Goal: Information Seeking & Learning: Find specific fact

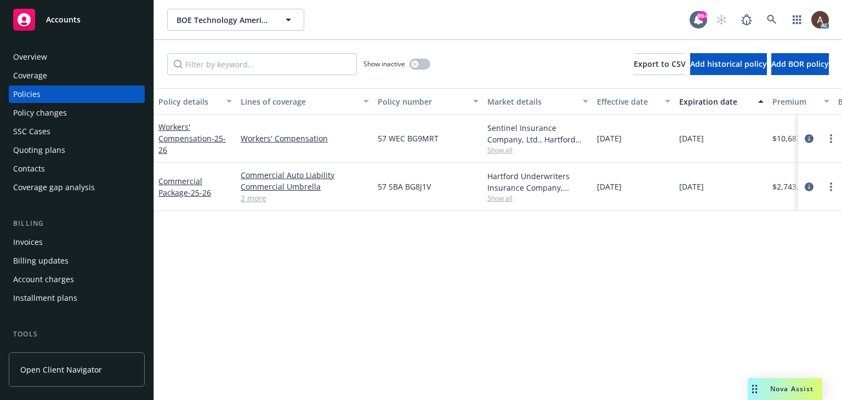
click at [78, 116] on div "Policy changes" at bounding box center [76, 113] width 127 height 18
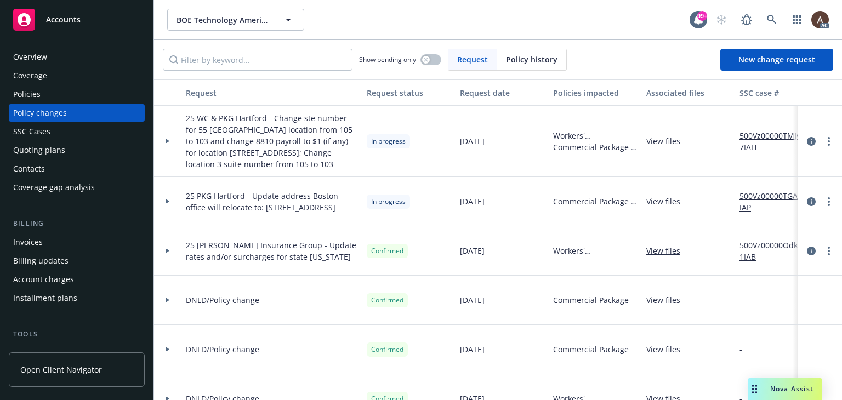
click at [167, 200] on icon at bounding box center [167, 202] width 3 height 4
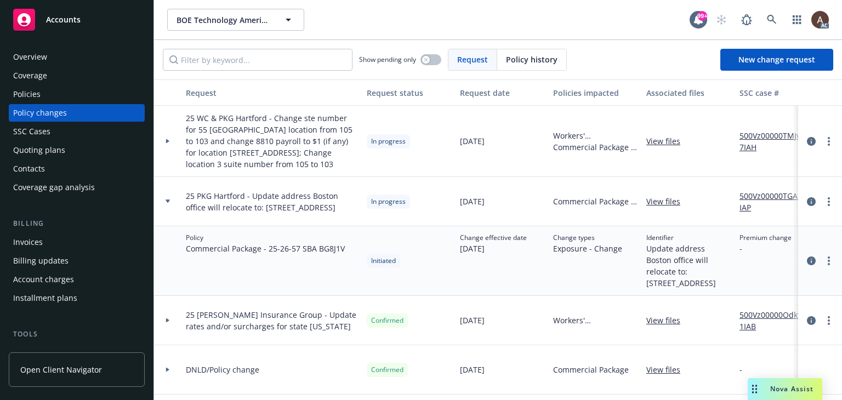
click at [167, 141] on icon at bounding box center [167, 141] width 3 height 4
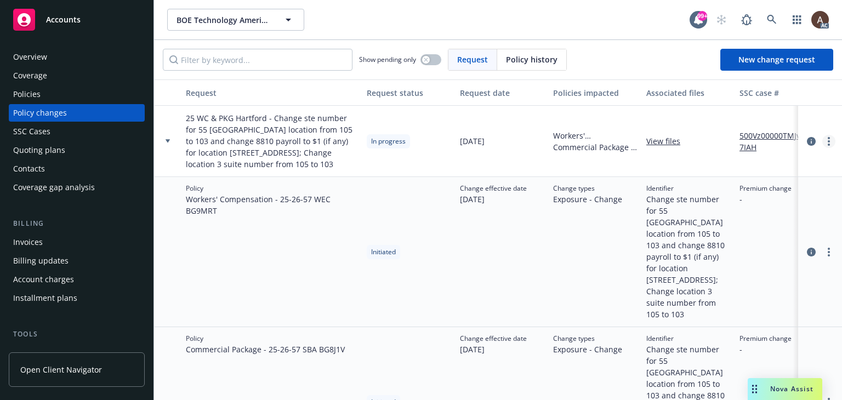
click at [718, 138] on circle "more" at bounding box center [829, 138] width 2 height 2
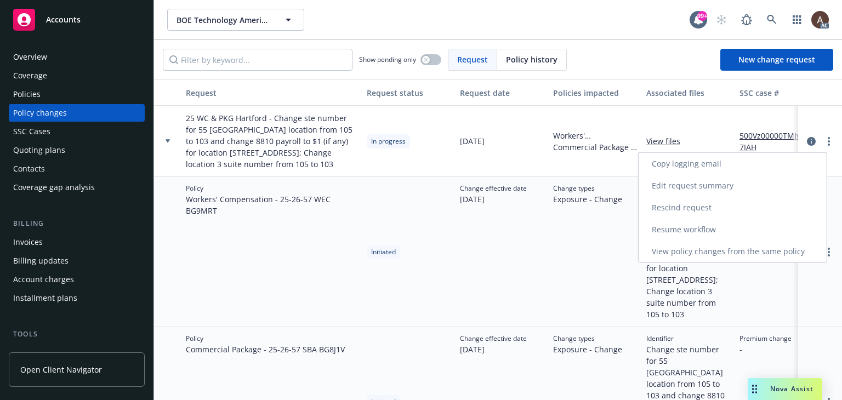
click at [687, 226] on link "Resume workflow" at bounding box center [733, 230] width 188 height 22
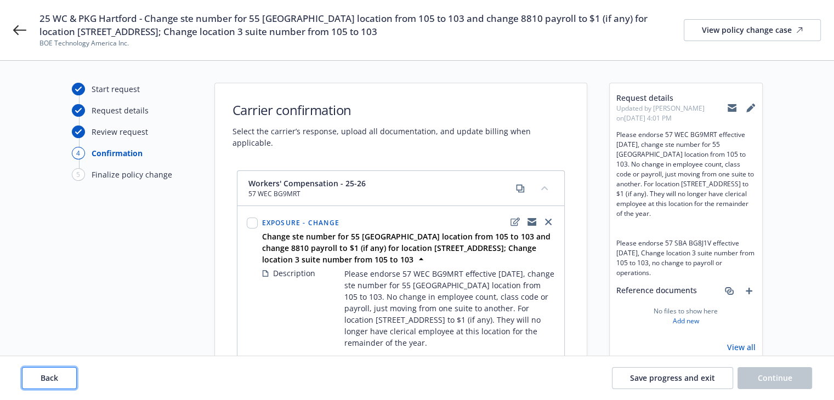
click at [55, 373] on span "Back" at bounding box center [50, 378] width 18 height 10
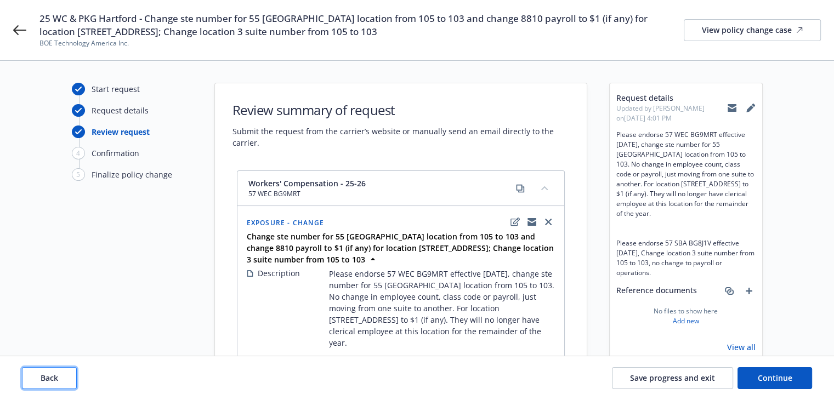
click at [55, 373] on span "Back" at bounding box center [50, 378] width 18 height 10
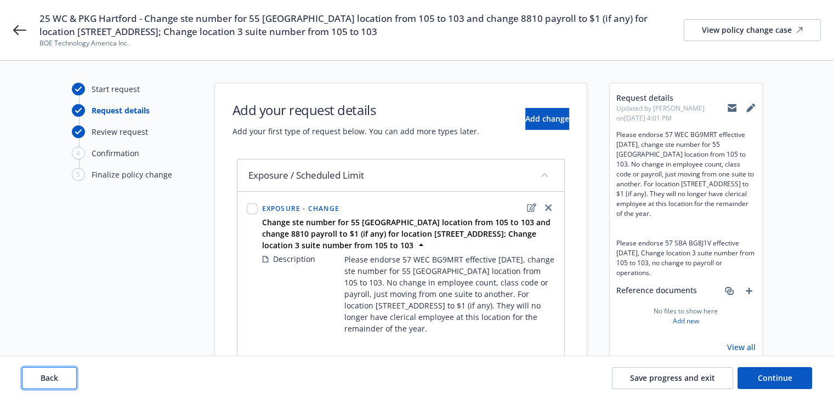
click at [55, 373] on span "Back" at bounding box center [50, 378] width 18 height 10
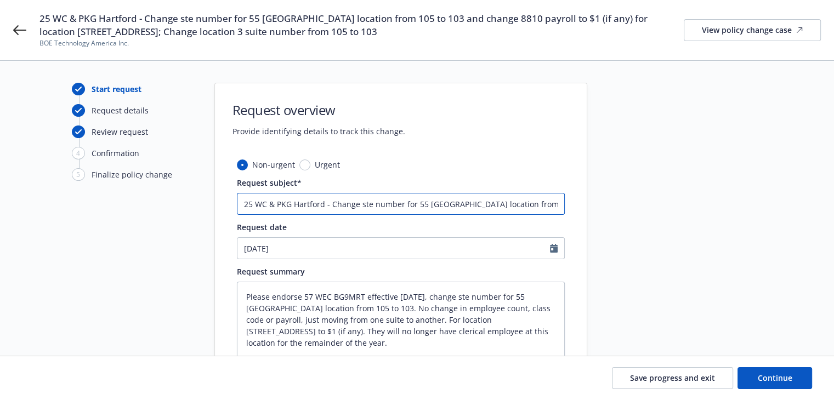
click at [292, 204] on input "25 WC & PKG Hartford - Change ste number for 55 Cambridge location from 105 to …" at bounding box center [401, 204] width 328 height 22
type textarea "x"
type input "25 WC & PKGHartford - Change ste number for 55 Cambridge location from 105 to 1…"
type textarea "x"
type input "25 WC & PKHartford - Change ste number for 55 Cambridge location from 105 to 10…"
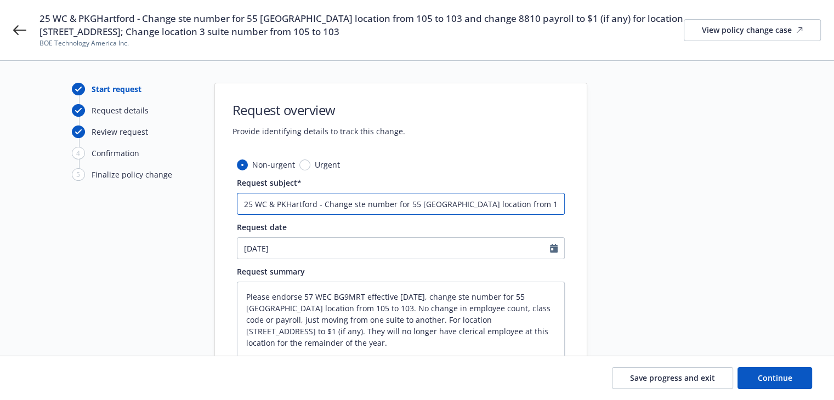
type textarea "x"
type input "25 WC & PHartford - Change ste number for 55 Cambridge location from 105 to 103…"
type textarea "x"
type input "25 WC & Hartford - Change ste number for 55 Cambridge location from 105 to 103 …"
type textarea "x"
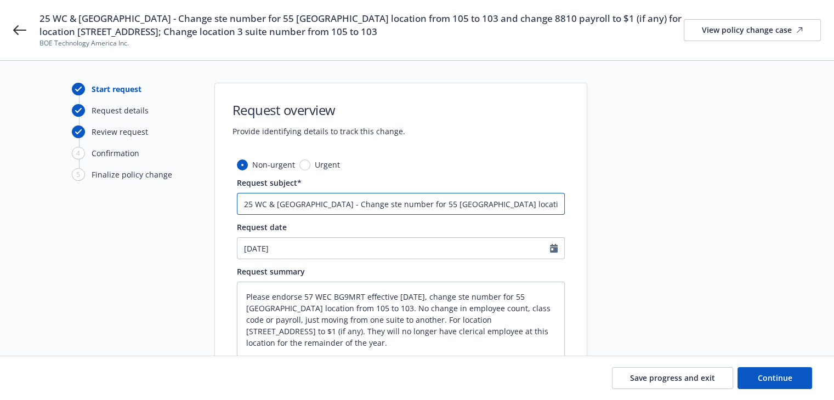
type input "25 WC &Hartford - Change ste number for 55 Cambridge location from 105 to 103 a…"
type textarea "x"
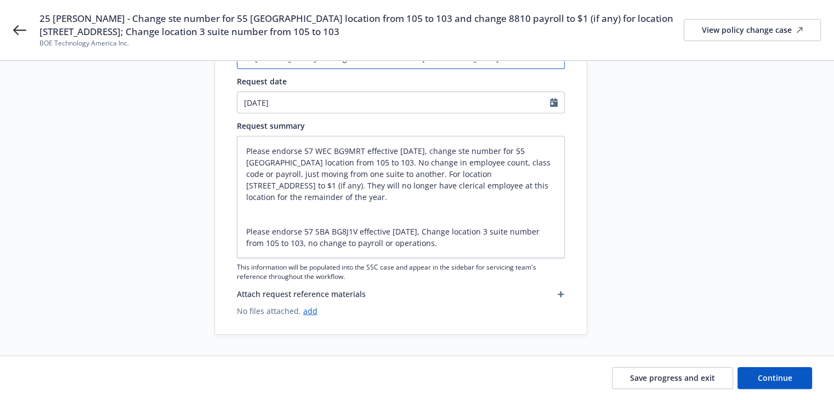
scroll to position [146, 0]
type input "25 WC Hartford - Change ste number for 55 Cambridge location from 105 to 103 an…"
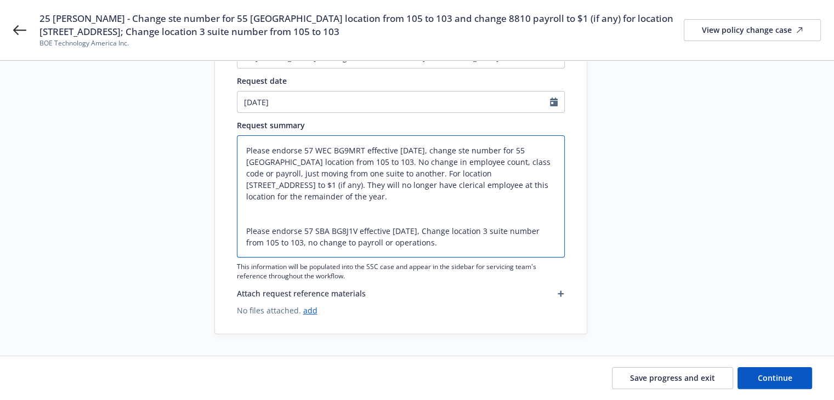
drag, startPoint x: 416, startPoint y: 245, endPoint x: 213, endPoint y: 224, distance: 203.3
click at [215, 224] on div "Non-urgent Urgent Request subject* 25 WC Hartford - Change ste number for 55 Ca…" at bounding box center [401, 173] width 372 height 321
type textarea "x"
type textarea "Please endorse 57 WEC BG9MRT effective 11/1/25, change ste number for 55 Cambri…"
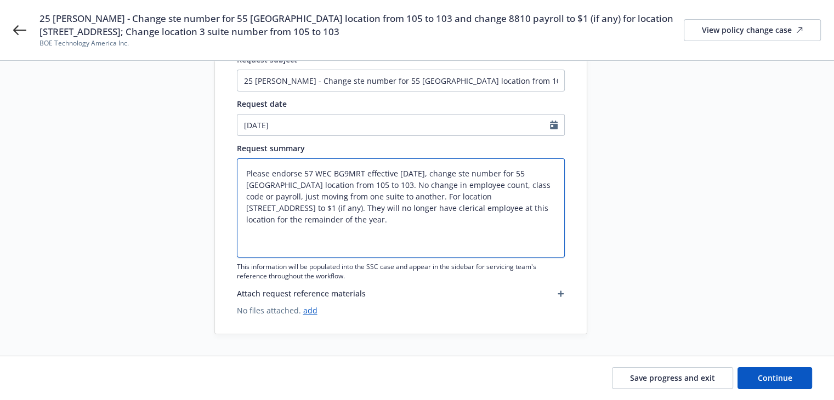
type textarea "x"
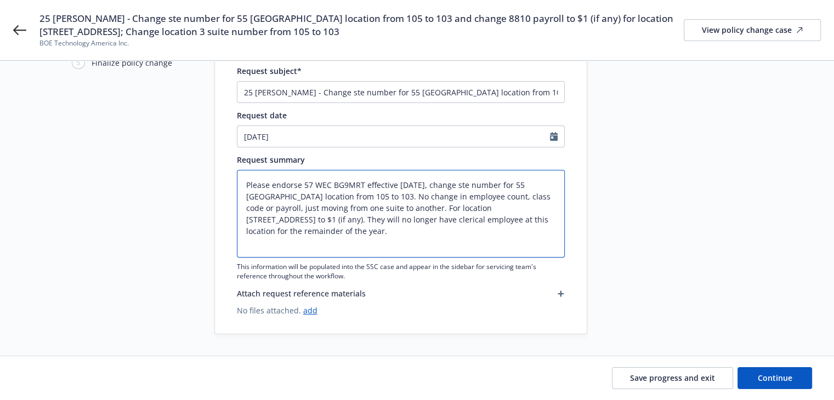
scroll to position [2, 0]
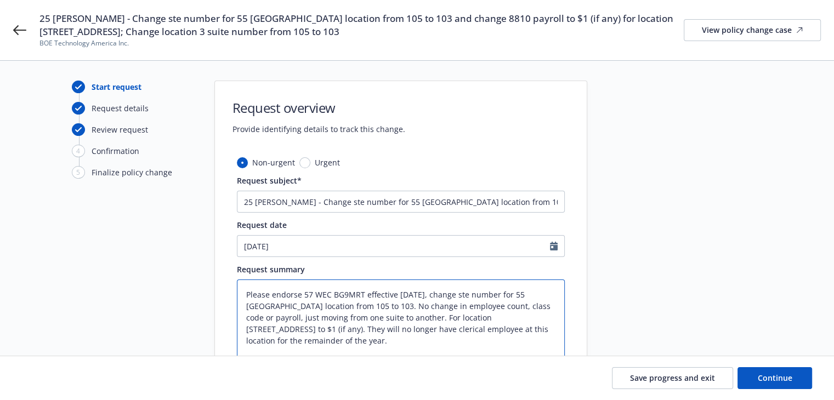
type textarea "Please endorse 57 WEC BG9MRT effective 11/1/25, change ste number for 55 Cambri…"
drag, startPoint x: 524, startPoint y: 197, endPoint x: 597, endPoint y: 200, distance: 73.5
click at [597, 200] on div "Start request Request details Review request 4 Confirmation 5 Finalize policy c…" at bounding box center [416, 262] width 807 height 363
click at [413, 198] on input "25 WC Hartford - Change ste number for 55 Cambridge location from 105 to 103 an…" at bounding box center [401, 202] width 328 height 22
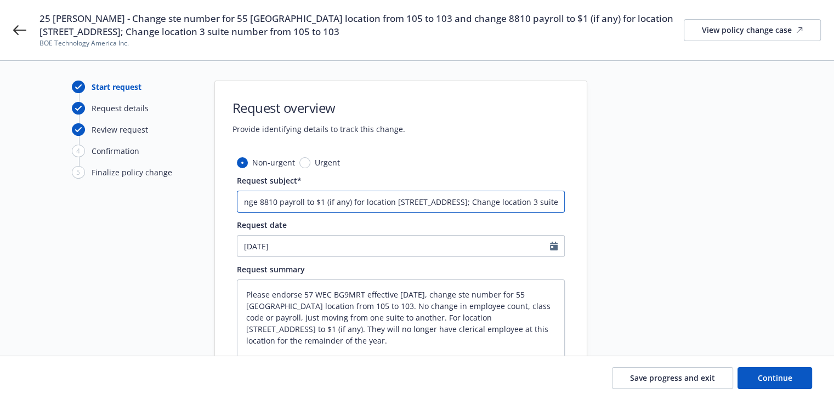
drag, startPoint x: 385, startPoint y: 204, endPoint x: 621, endPoint y: 209, distance: 235.2
click at [621, 209] on div "Start request Request details Review request 4 Confirmation 5 Finalize policy c…" at bounding box center [416, 262] width 807 height 363
type textarea "x"
type input "25 WC Hartford - Change ste number for 55 Cambridge location from 105 to 103 an…"
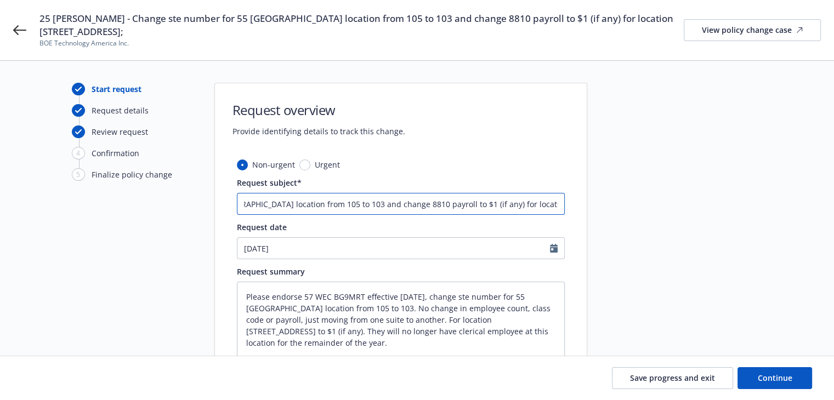
type textarea "x"
type input "25 WC Hartford - Change ste number for 55 Cambridge location from 105 to 103 an…"
type textarea "x"
type input "25 WC Hartford - Change ste number for 55 Cambridge location from 105 to 103 an…"
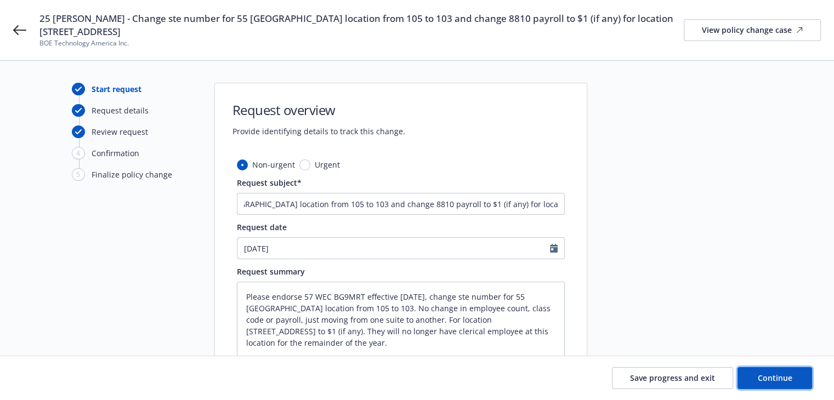
drag, startPoint x: 767, startPoint y: 375, endPoint x: 763, endPoint y: 343, distance: 32.6
click at [718, 375] on span "Continue" at bounding box center [775, 378] width 35 height 10
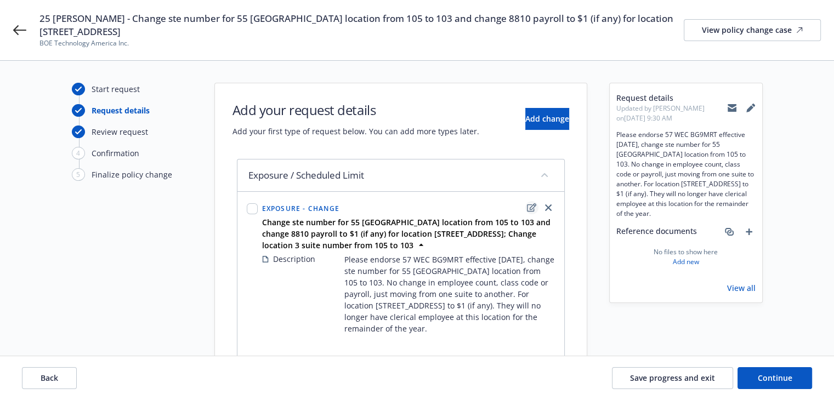
click at [530, 203] on icon "edit" at bounding box center [531, 207] width 9 height 8
type textarea "x"
select select "CHANGE"
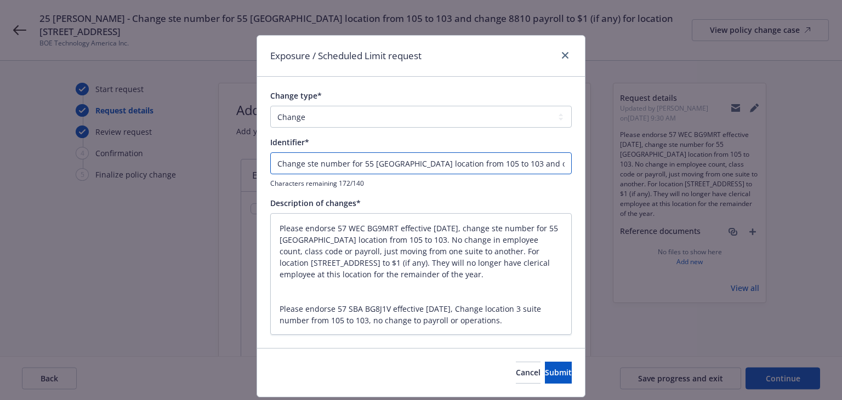
click at [422, 167] on input "Change ste number for 55 Cambridge location from 105 to 103 and change 8810 pay…" at bounding box center [420, 163] width 301 height 22
drag, startPoint x: 500, startPoint y: 163, endPoint x: 636, endPoint y: 190, distance: 138.0
click at [636, 190] on div "Exposure / Scheduled Limit request Change type* Add Audit Change Remove Identif…" at bounding box center [421, 200] width 842 height 400
click at [412, 164] on input "Change ste number for 55 Cambridge location from 105 to 103 and change 8810 pay…" at bounding box center [420, 163] width 301 height 22
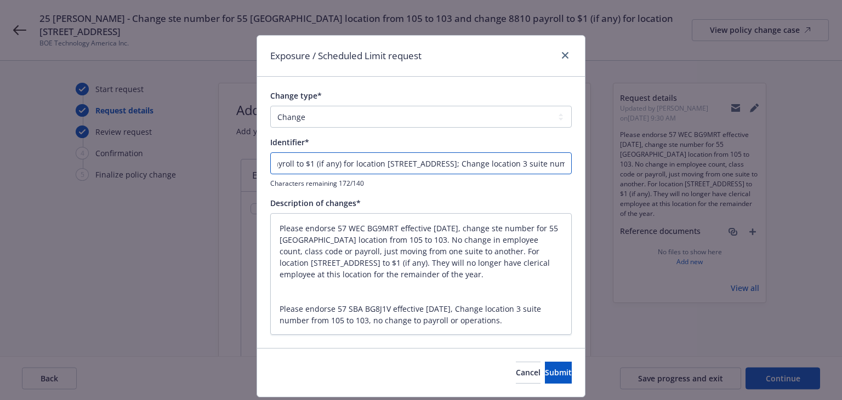
drag, startPoint x: 388, startPoint y: 164, endPoint x: 728, endPoint y: 227, distance: 345.8
click at [718, 227] on div "Exposure / Scheduled Limit request Change type* Add Audit Change Remove Identif…" at bounding box center [421, 200] width 842 height 400
type textarea "x"
type input "Change ste number for 55 Cambridge location from 105 to 103 and change 8810 pay…"
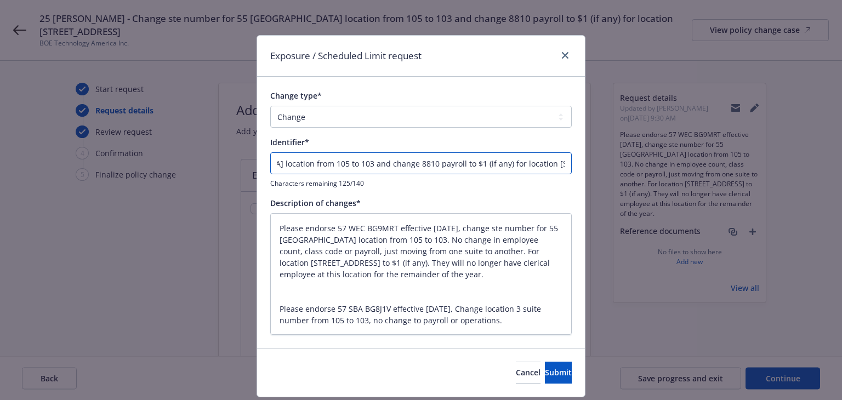
type textarea "x"
type input "Change ste number for 55 Cambridge location from 105 to 103 and change 8810 pay…"
type textarea "x"
type input "Change ste number for 55 Cambridge location from 105 to 103 and change 8810 pay…"
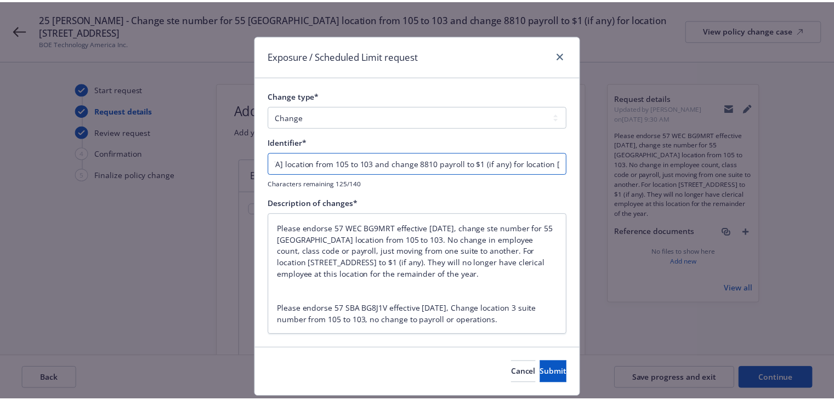
scroll to position [0, 166]
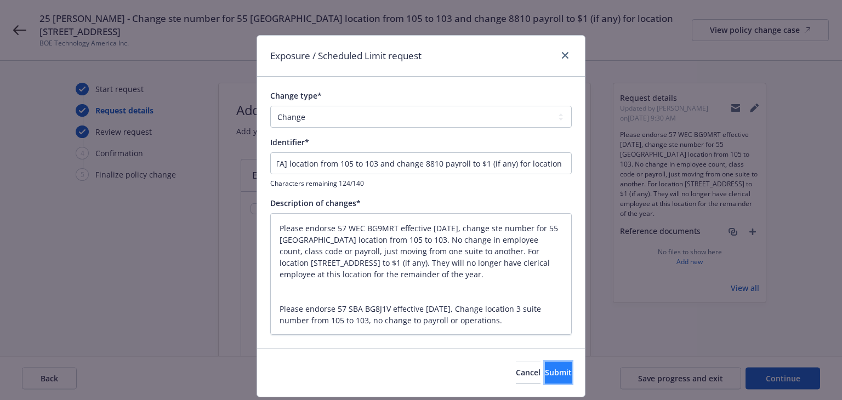
click at [550, 374] on button "Submit" at bounding box center [558, 373] width 27 height 22
type textarea "x"
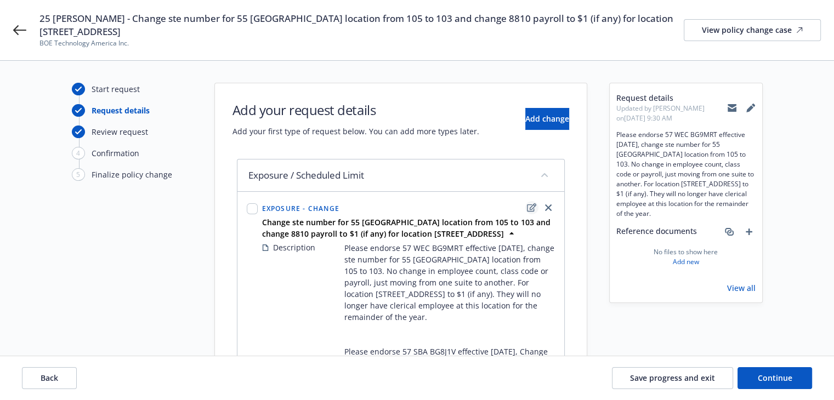
click at [530, 203] on icon "edit" at bounding box center [531, 207] width 9 height 8
select select "CHANGE"
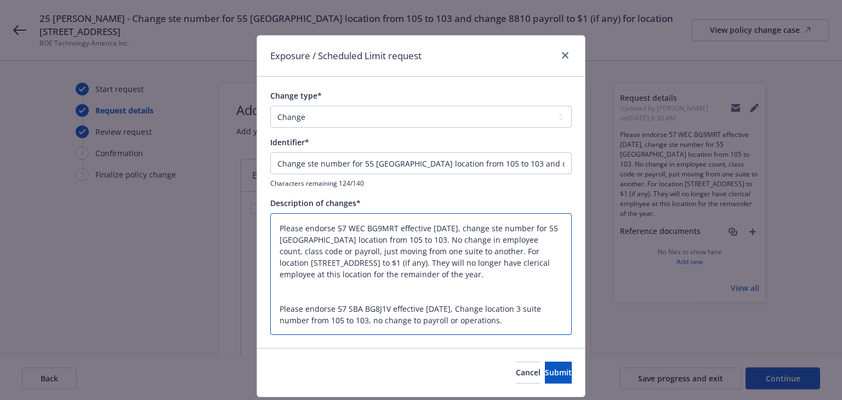
drag, startPoint x: 274, startPoint y: 300, endPoint x: 507, endPoint y: 329, distance: 234.8
click at [507, 329] on textarea "Please endorse 57 WEC BG9MRT effective 11/1/25, change ste number for 55 Cambri…" at bounding box center [420, 274] width 301 height 122
type textarea "x"
type textarea "Please endorse 57 WEC BG9MRT effective 11/1/25, change ste number for 55 Cambri…"
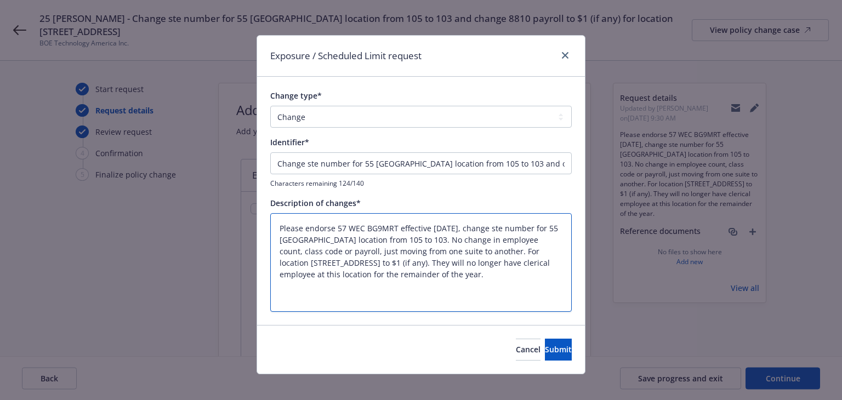
type textarea "x"
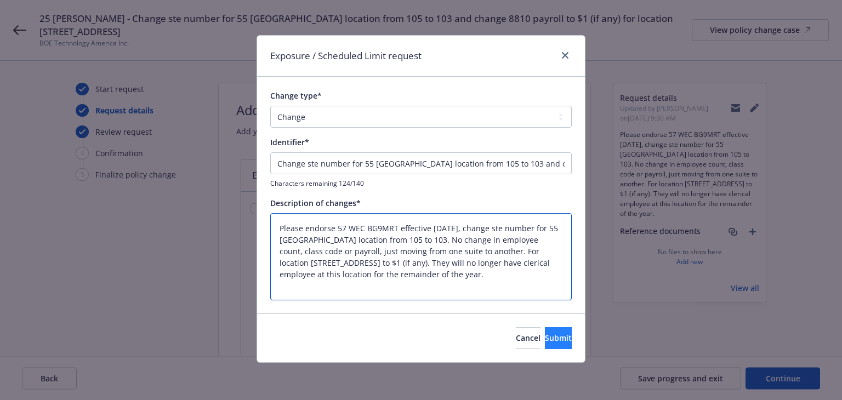
type textarea "Please endorse 57 WEC BG9MRT effective 11/1/25, change ste number for 55 Cambri…"
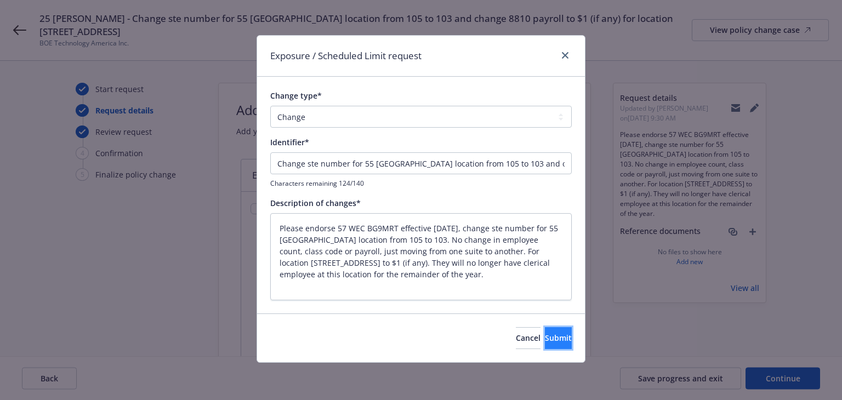
click at [548, 339] on span "Submit" at bounding box center [558, 338] width 27 height 10
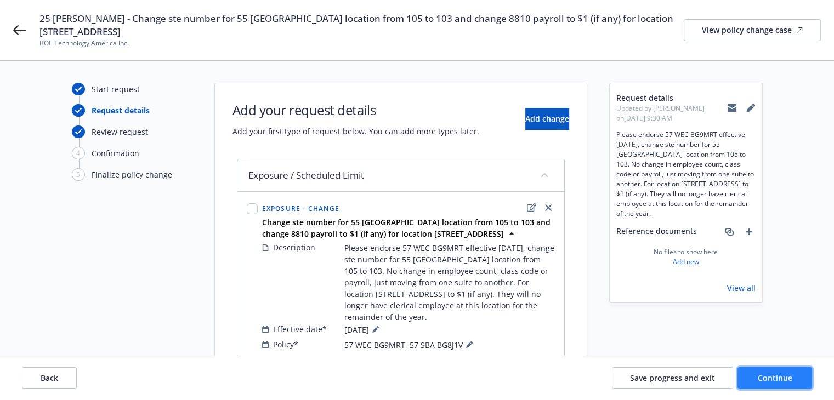
click at [718, 371] on button "Continue" at bounding box center [774, 378] width 75 height 22
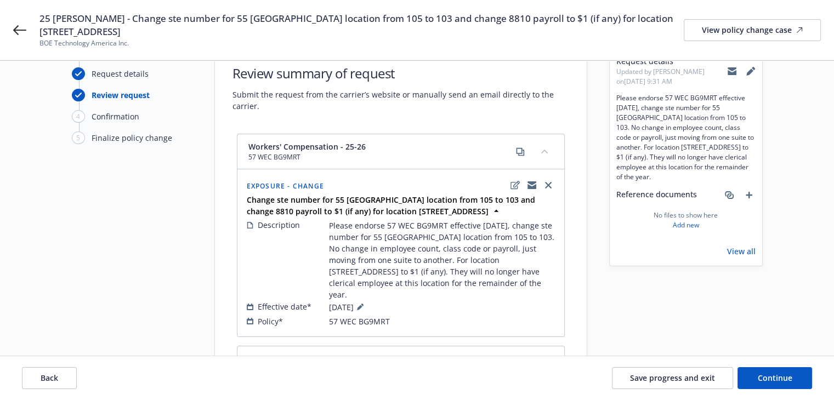
scroll to position [55, 0]
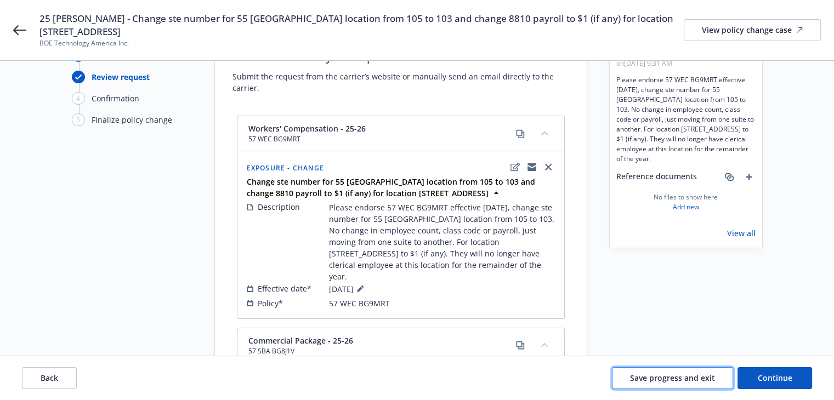
click at [655, 376] on span "Save progress and exit" at bounding box center [672, 378] width 85 height 10
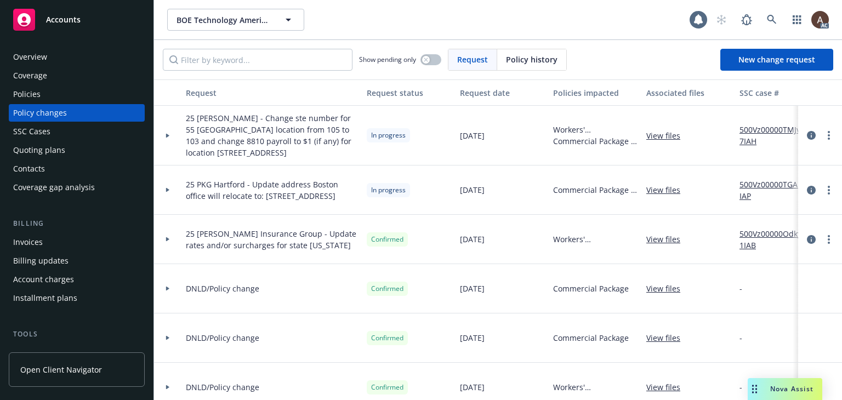
click at [168, 137] on div at bounding box center [167, 136] width 27 height 60
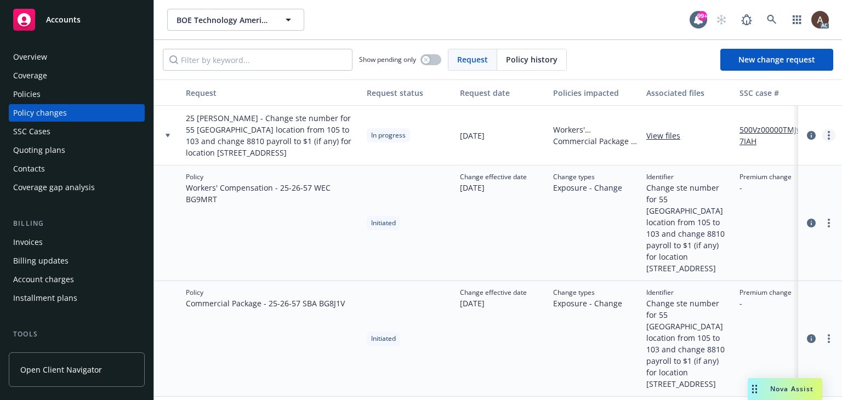
click at [718, 136] on icon "more" at bounding box center [829, 135] width 2 height 9
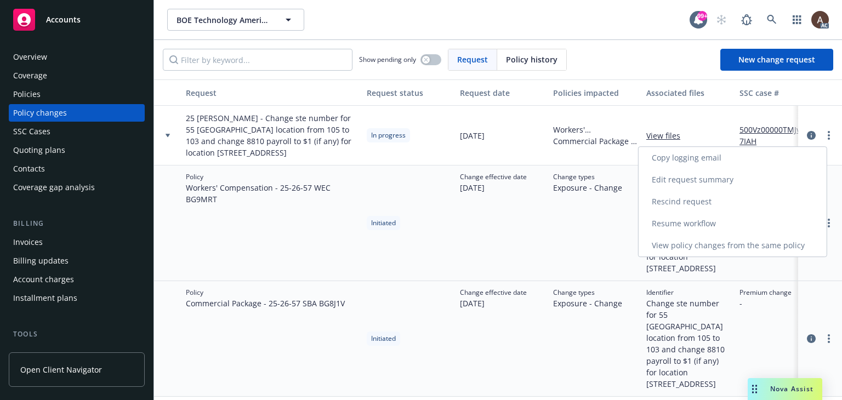
click at [698, 220] on link "Resume workflow" at bounding box center [733, 224] width 188 height 22
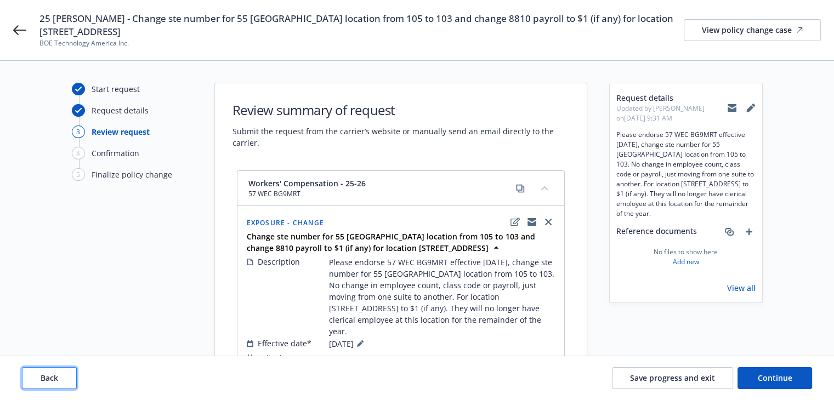
click at [58, 378] on span "Back" at bounding box center [50, 378] width 18 height 10
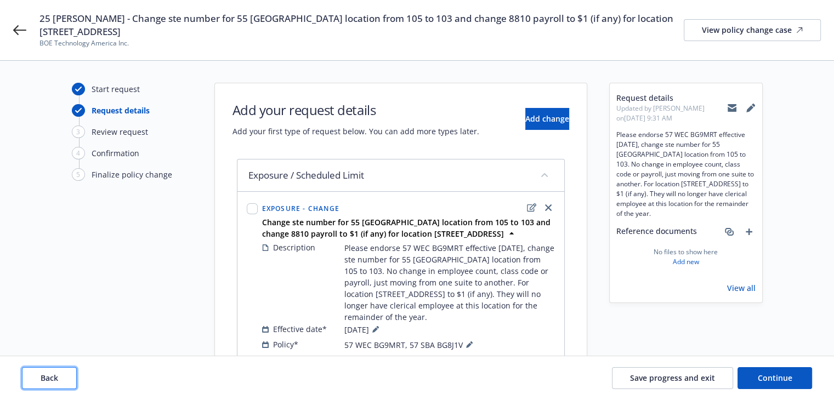
click at [58, 378] on span "Back" at bounding box center [50, 378] width 18 height 10
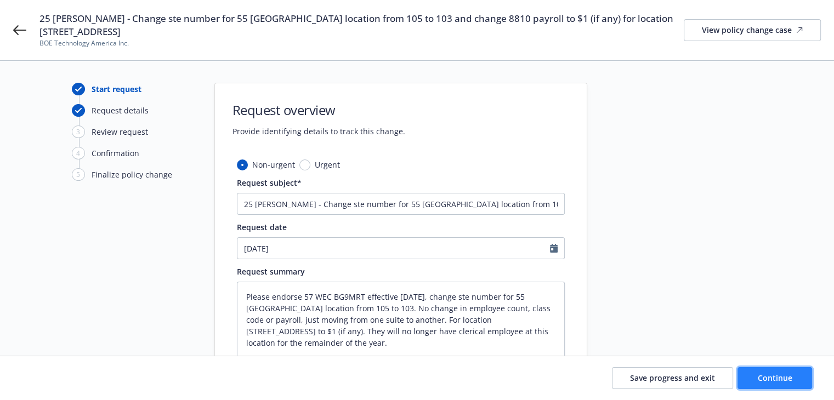
click at [718, 385] on button "Continue" at bounding box center [774, 378] width 75 height 22
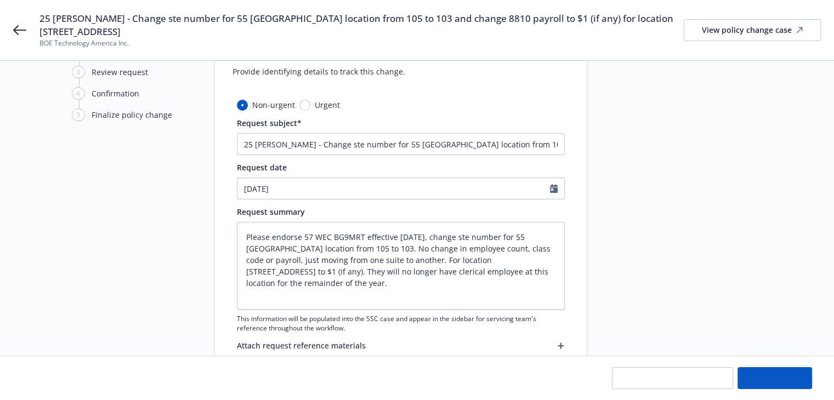
scroll to position [99, 0]
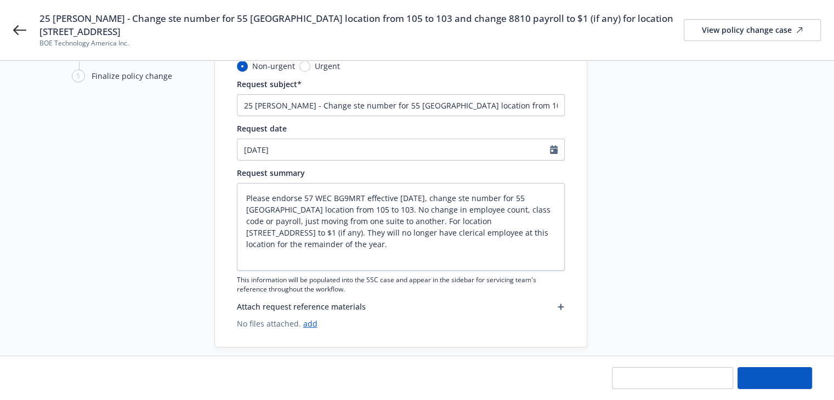
type textarea "x"
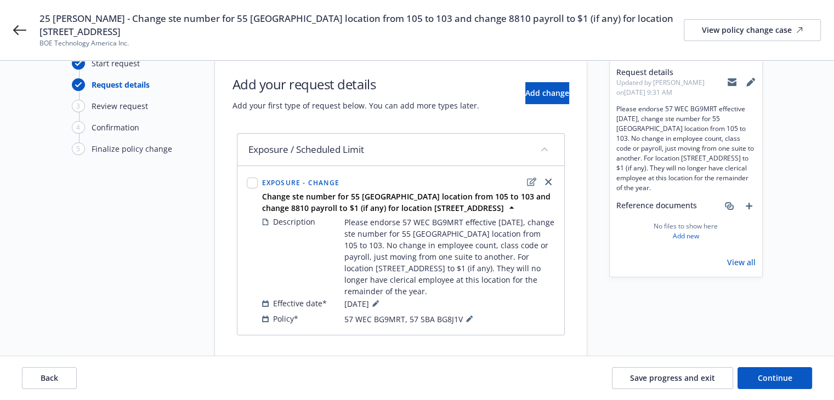
scroll to position [39, 0]
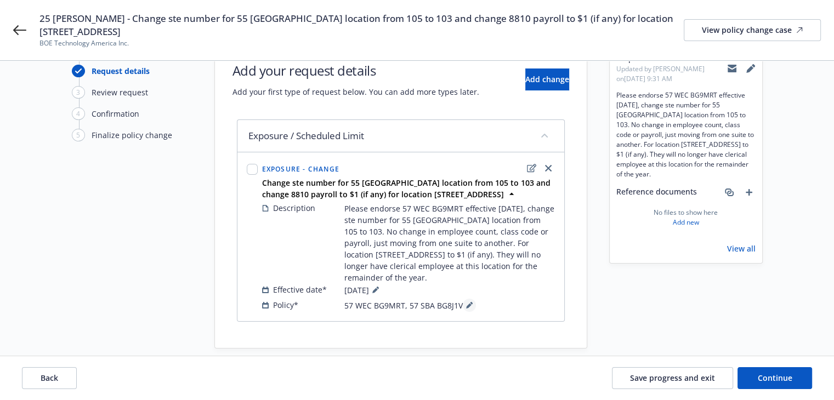
click at [466, 302] on icon at bounding box center [469, 305] width 7 height 7
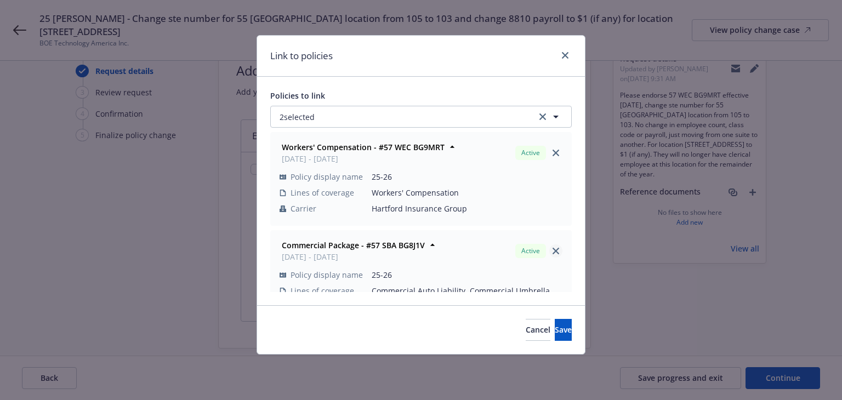
click at [553, 248] on icon "close" at bounding box center [556, 251] width 7 height 7
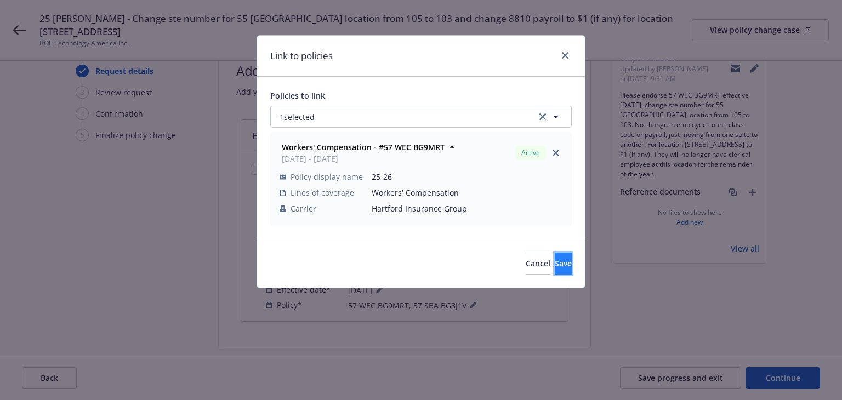
click at [555, 267] on button "Save" at bounding box center [563, 264] width 17 height 22
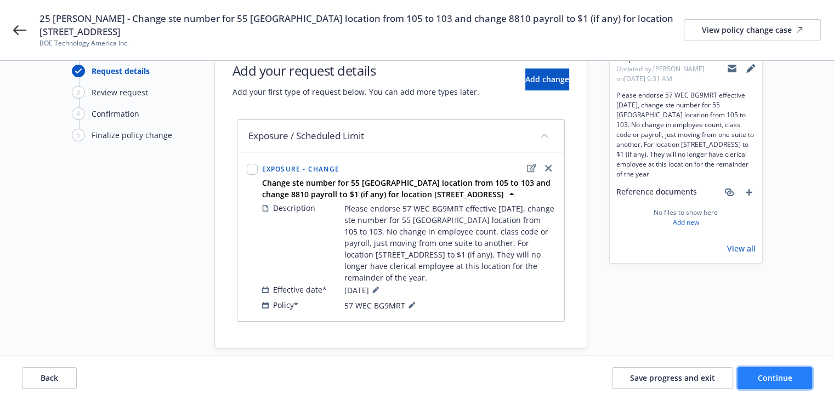
click at [718, 377] on span "Continue" at bounding box center [775, 378] width 35 height 10
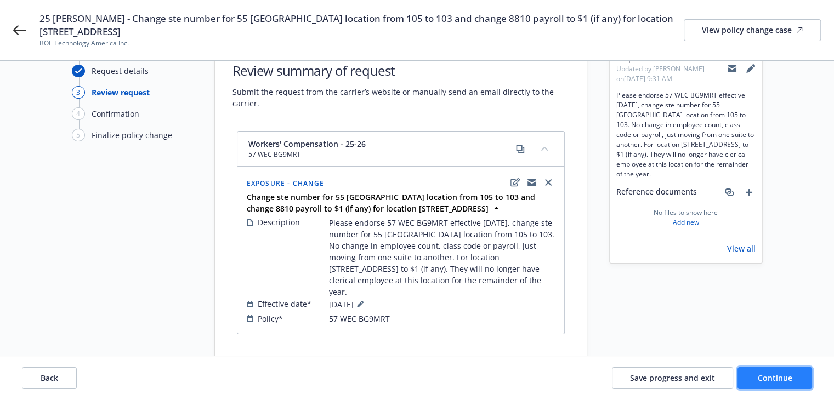
click at [718, 377] on span "Continue" at bounding box center [775, 378] width 35 height 10
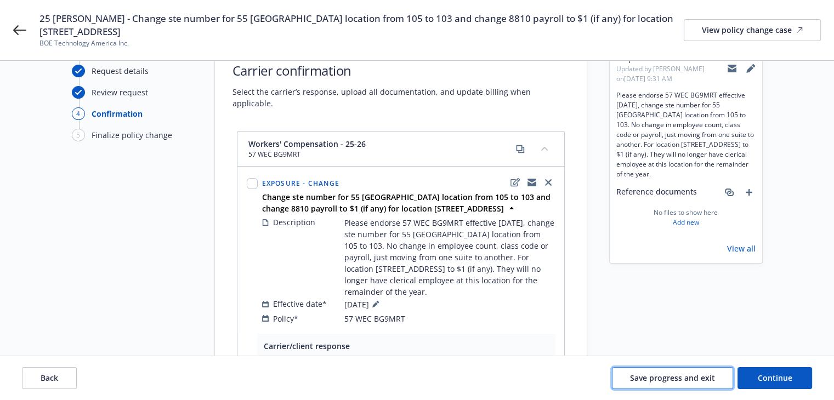
click at [664, 378] on span "Save progress and exit" at bounding box center [672, 378] width 85 height 10
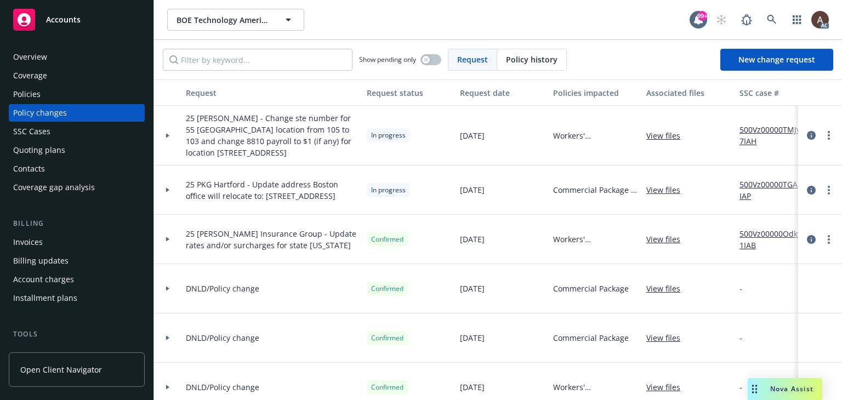
click at [167, 138] on div at bounding box center [167, 136] width 27 height 60
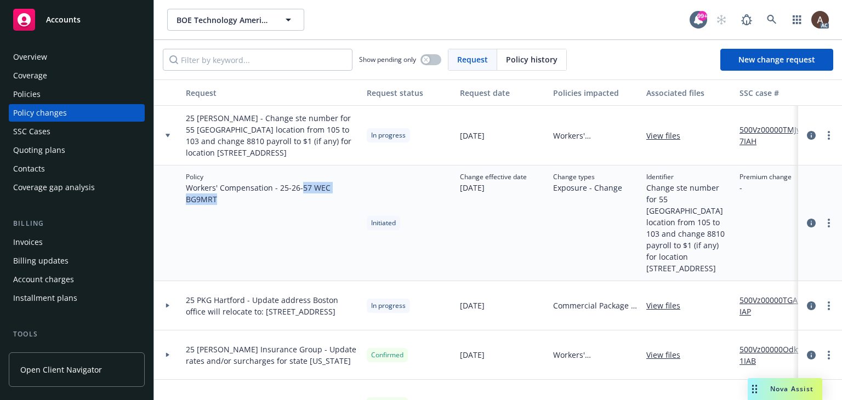
drag, startPoint x: 305, startPoint y: 189, endPoint x: 303, endPoint y: 200, distance: 11.1
click at [303, 200] on span "Workers' Compensation - 25-26 - 57 WEC BG9MRT" at bounding box center [272, 193] width 172 height 23
copy span "57 WEC BG9MRT"
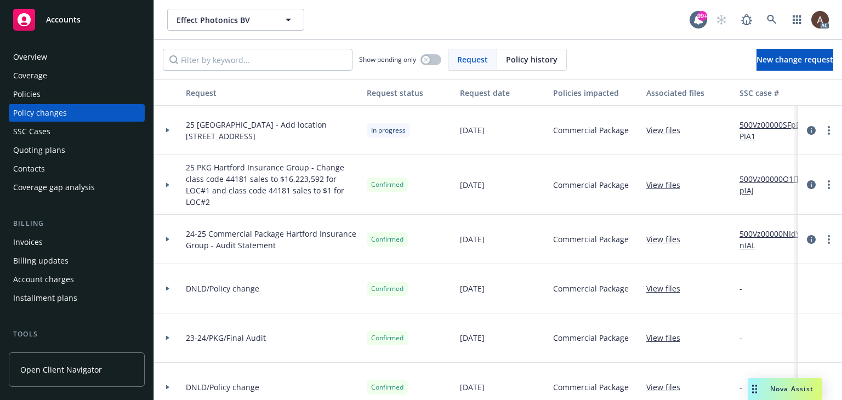
click at [166, 130] on icon at bounding box center [167, 130] width 3 height 4
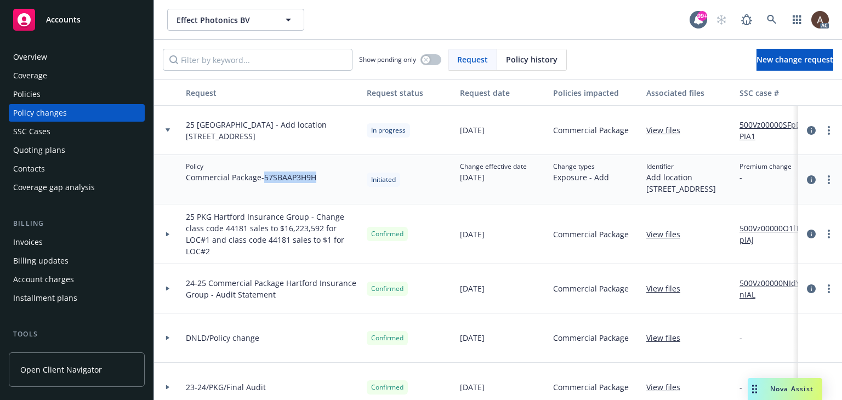
drag, startPoint x: 266, startPoint y: 180, endPoint x: 321, endPoint y: 183, distance: 55.4
click at [321, 183] on div "Policy Commercial Package - 57SBAAP3H9H" at bounding box center [271, 179] width 181 height 49
copy span "57SBAAP3H9H"
click at [68, 90] on div "Policies" at bounding box center [76, 95] width 127 height 18
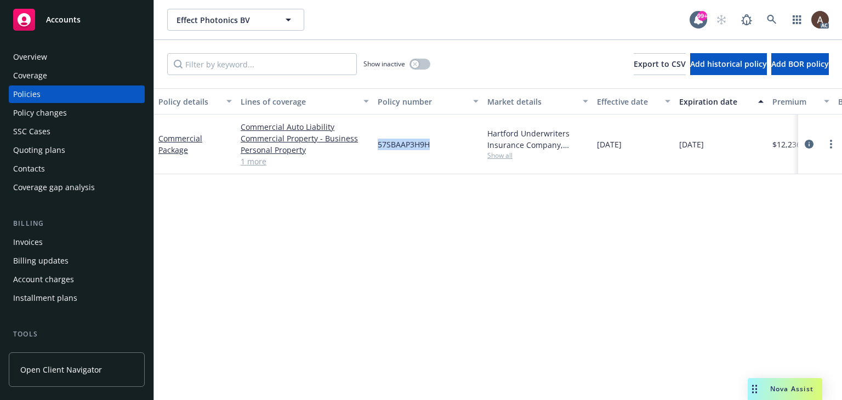
drag, startPoint x: 378, startPoint y: 146, endPoint x: 434, endPoint y: 147, distance: 56.5
click at [434, 147] on div "57SBAAP3H9H" at bounding box center [428, 145] width 110 height 60
copy span "57SBAAP3H9H"
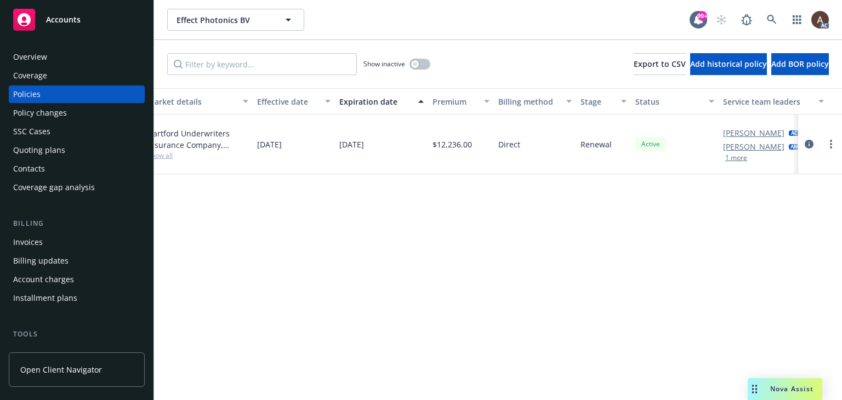
scroll to position [0, 370]
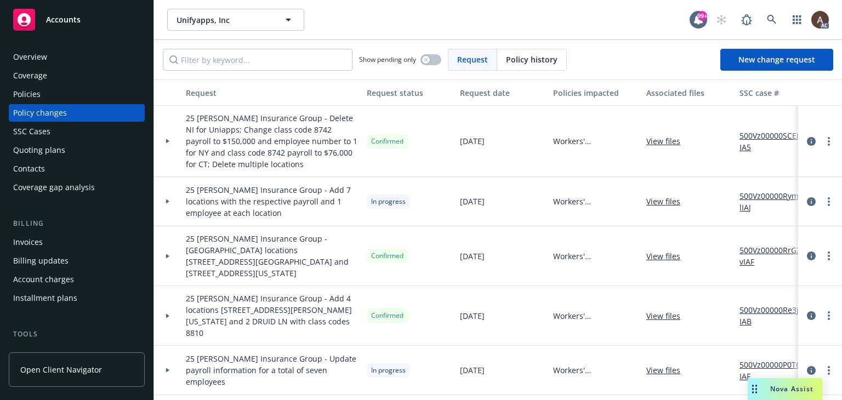
click at [164, 203] on div at bounding box center [167, 201] width 27 height 49
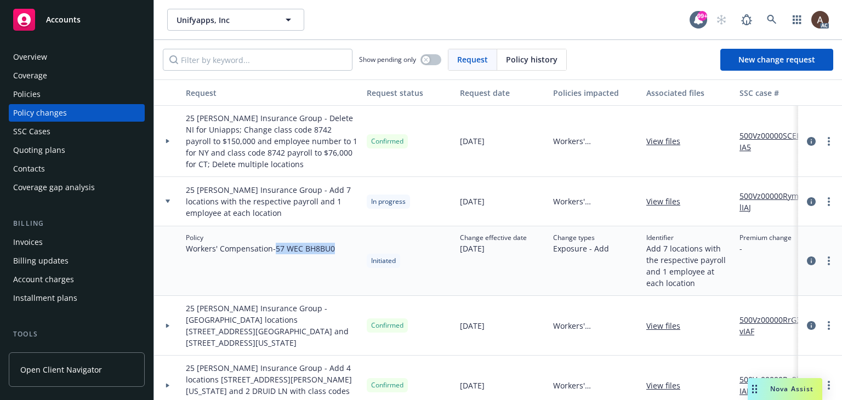
drag, startPoint x: 279, startPoint y: 249, endPoint x: 341, endPoint y: 249, distance: 61.9
click at [341, 249] on div "Policy Workers' Compensation - 57 WEC BH8BU0" at bounding box center [271, 261] width 181 height 70
copy span "57 WEC BH8BU0"
click at [169, 139] on icon at bounding box center [168, 141] width 4 height 4
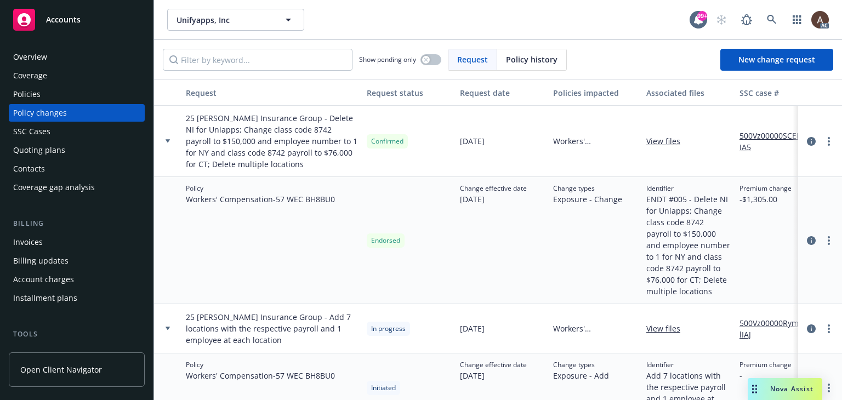
click at [169, 139] on icon at bounding box center [168, 141] width 4 height 4
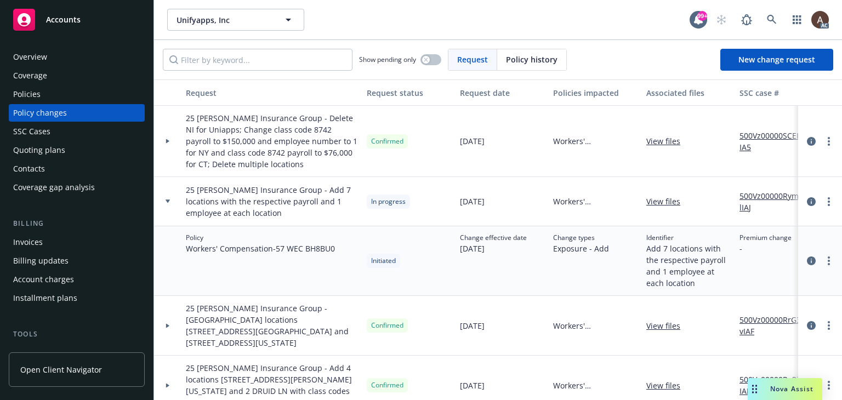
click at [164, 140] on div at bounding box center [167, 141] width 19 height 4
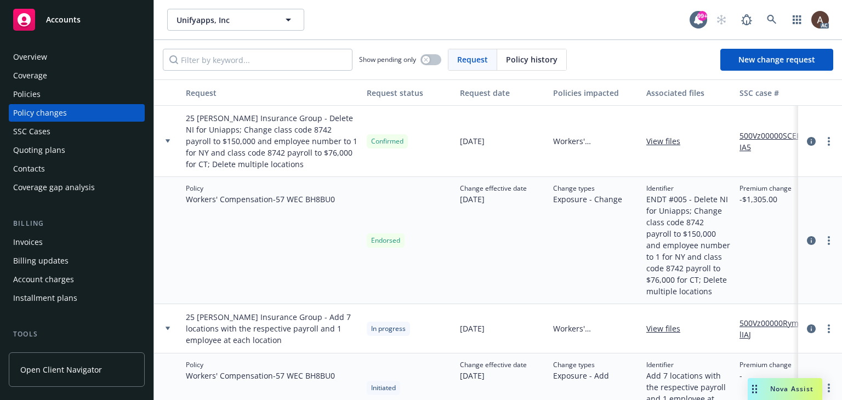
click at [164, 140] on div at bounding box center [167, 141] width 19 height 4
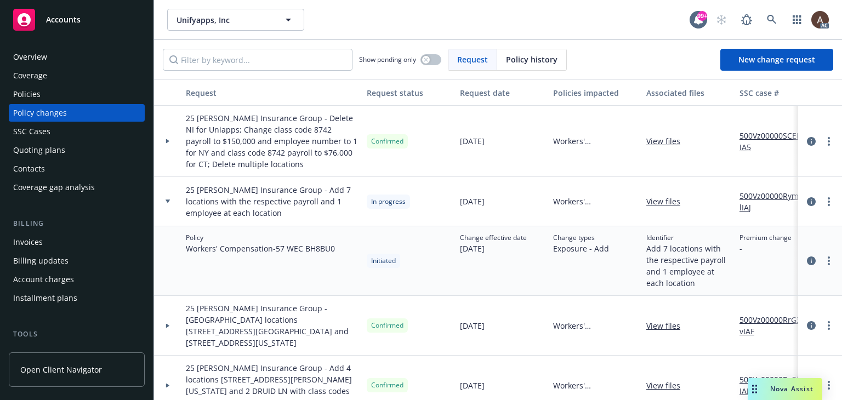
click at [167, 138] on div at bounding box center [167, 141] width 27 height 71
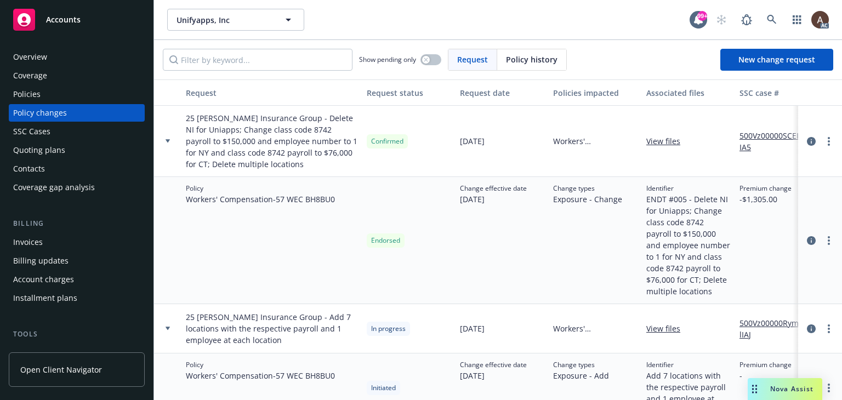
click at [167, 138] on div at bounding box center [167, 141] width 27 height 71
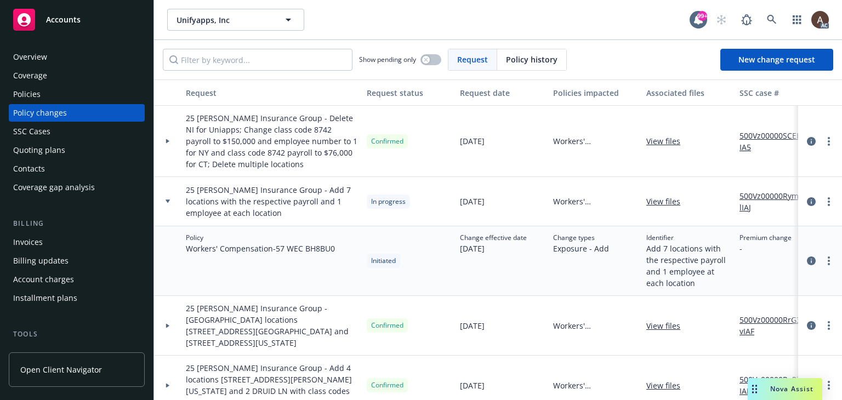
click at [55, 92] on div "Policies" at bounding box center [76, 95] width 127 height 18
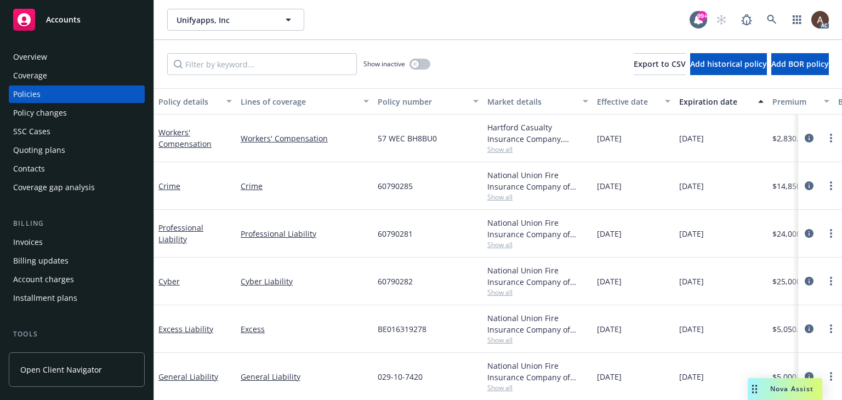
click at [78, 116] on div "Policy changes" at bounding box center [76, 113] width 127 height 18
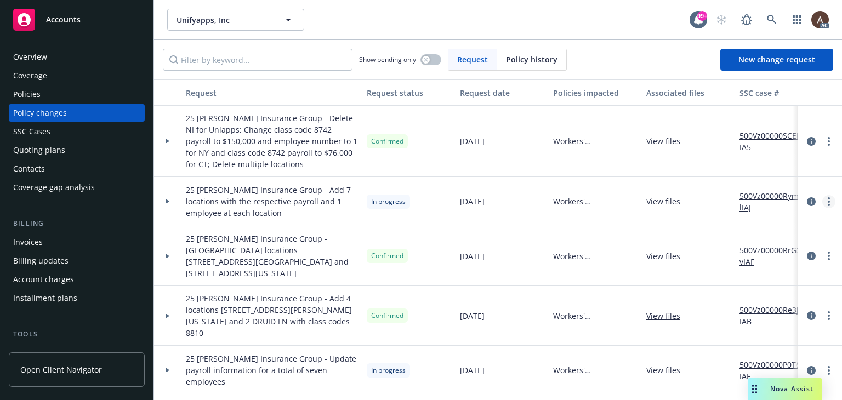
click at [822, 200] on link "more" at bounding box center [828, 201] width 13 height 13
click at [718, 223] on link "Copy logging email" at bounding box center [733, 224] width 188 height 22
drag, startPoint x: 52, startPoint y: 93, endPoint x: 75, endPoint y: 110, distance: 28.5
click at [52, 93] on div "Policies" at bounding box center [76, 95] width 127 height 18
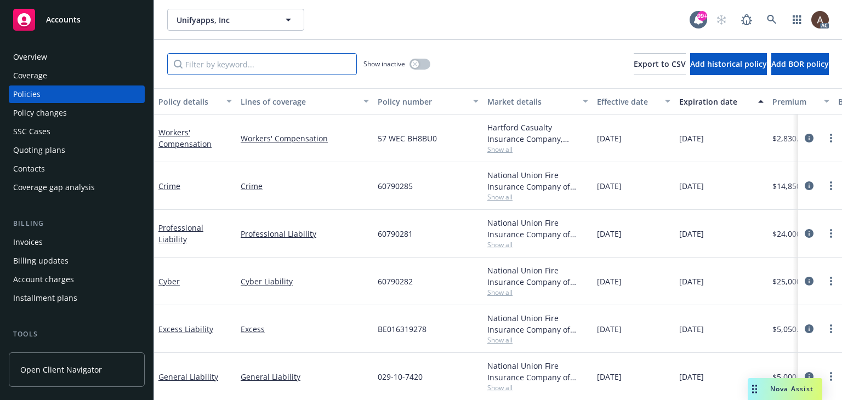
click at [240, 72] on input "Filter by keyword..." at bounding box center [262, 64] width 190 height 22
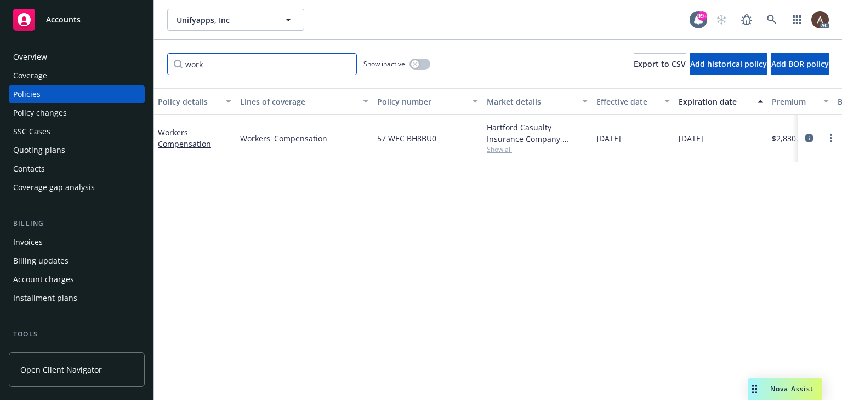
scroll to position [0, 370]
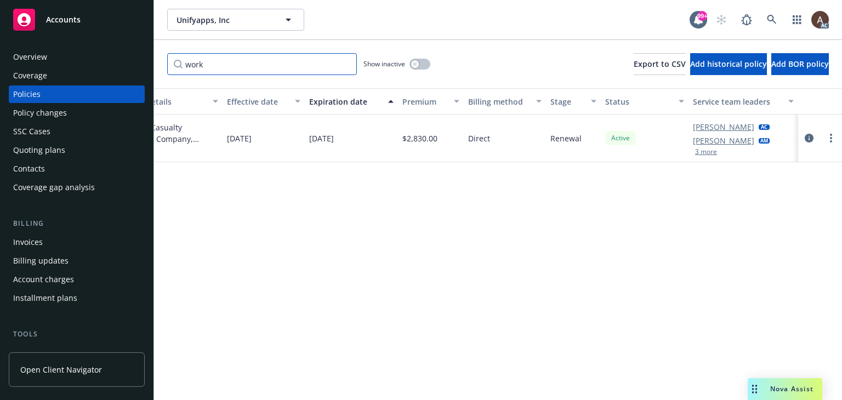
type input "work"
drag, startPoint x: 219, startPoint y: 62, endPoint x: 159, endPoint y: 61, distance: 59.8
click at [159, 61] on div "work Show inactive Export to CSV Add historical policy Add BOR policy" at bounding box center [498, 64] width 688 height 48
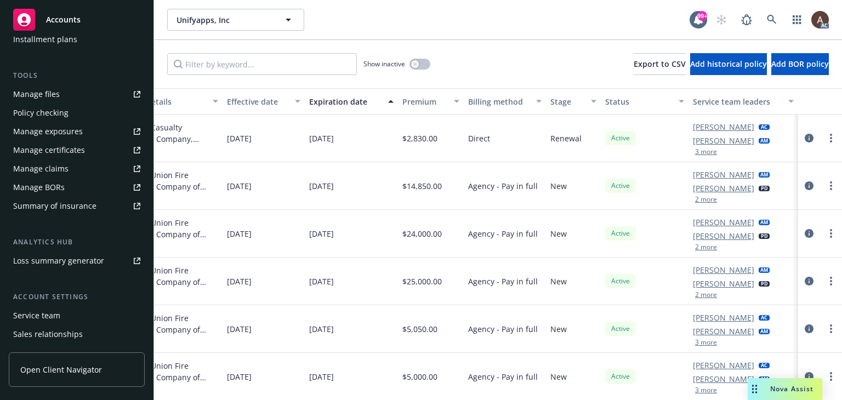
scroll to position [314, 0]
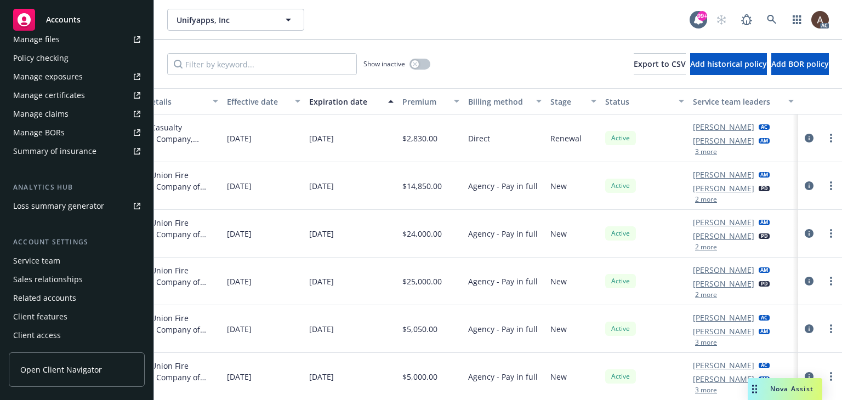
click at [61, 258] on div "Service team" at bounding box center [76, 261] width 127 height 18
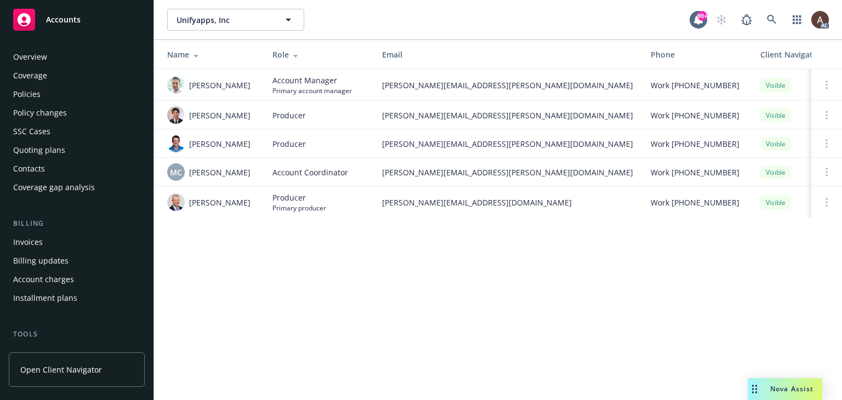
click at [46, 92] on div "Policies" at bounding box center [76, 95] width 127 height 18
